Goal: Find specific page/section: Find specific page/section

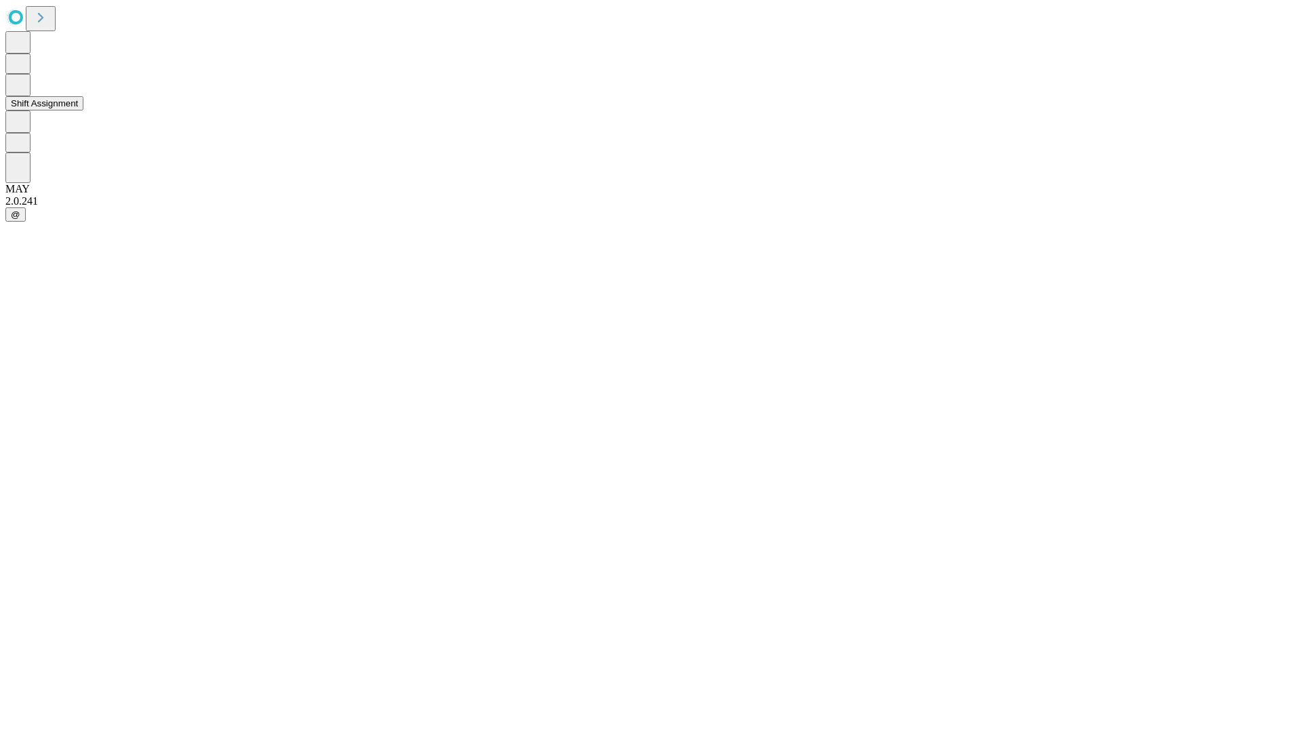
click at [83, 111] on button "Shift Assignment" at bounding box center [44, 103] width 78 height 14
